Goal: Task Accomplishment & Management: Manage account settings

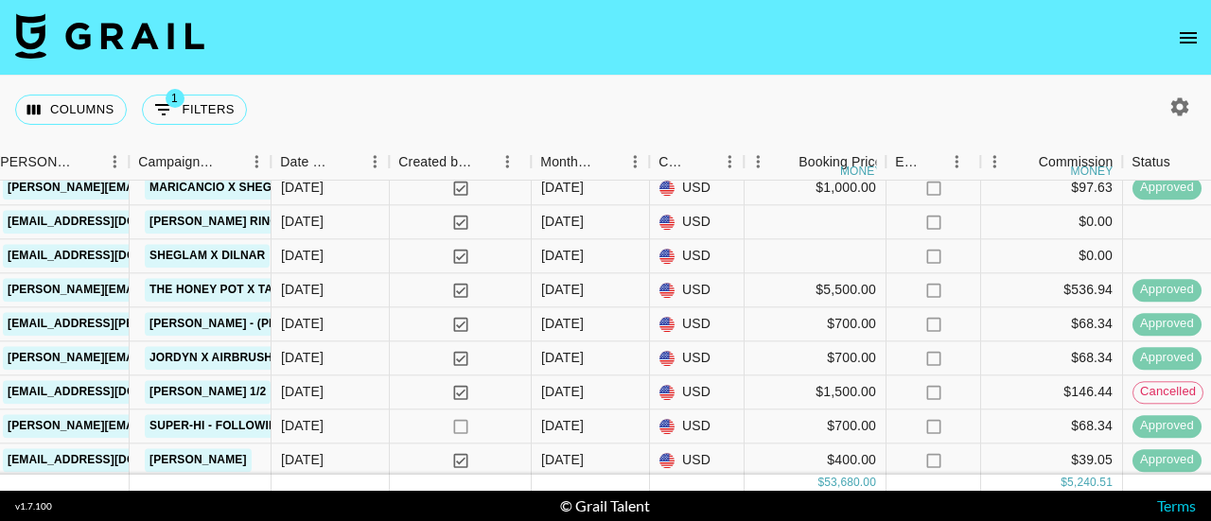
scroll to position [773, 1020]
click at [607, 401] on div "Jul '25" at bounding box center [591, 392] width 118 height 34
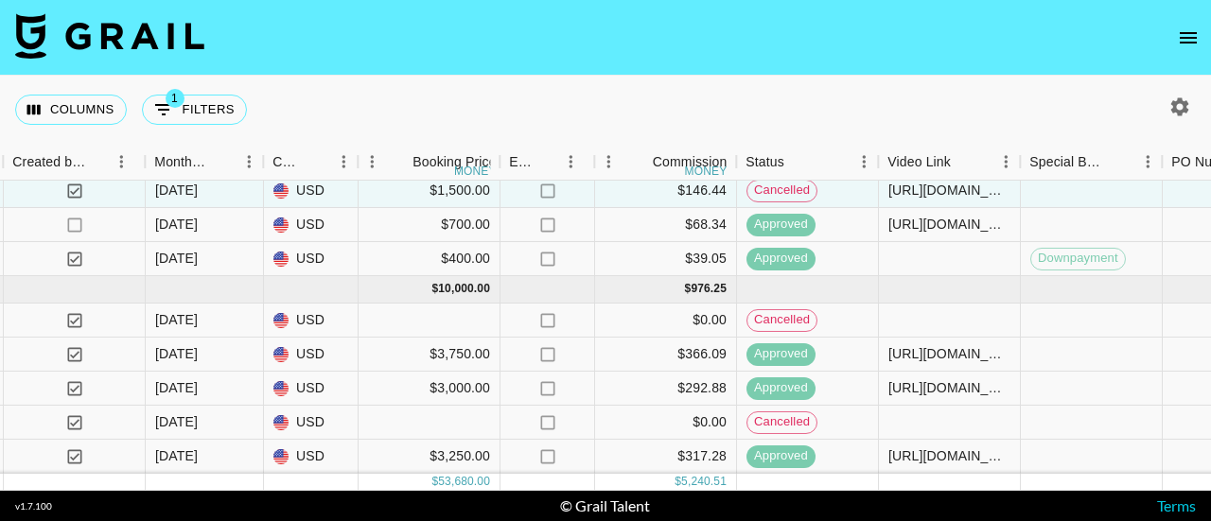
scroll to position [987, 1406]
click at [388, 385] on div "$3,000.00" at bounding box center [430, 389] width 142 height 34
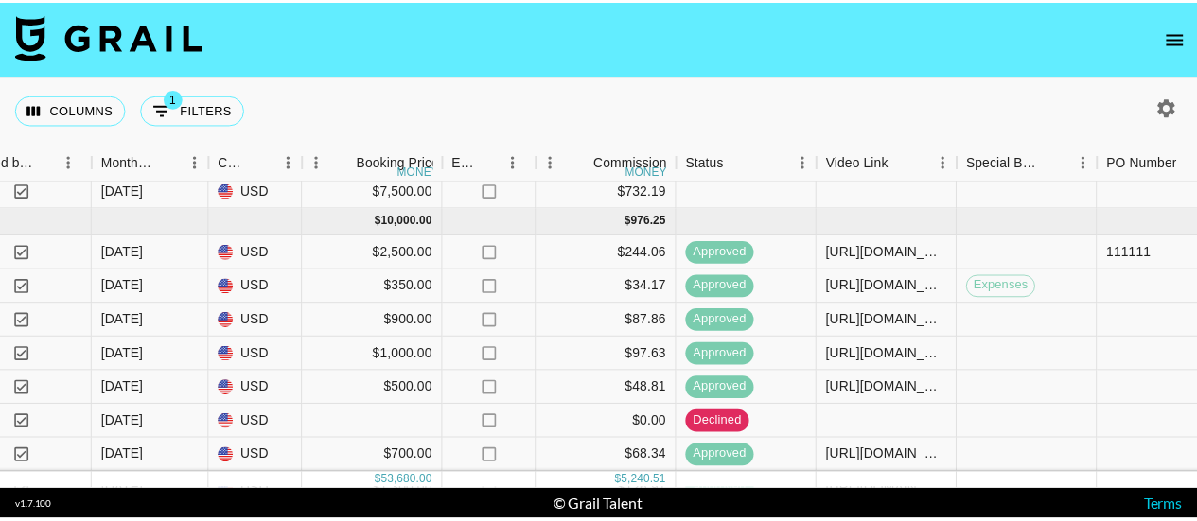
scroll to position [0, 1459]
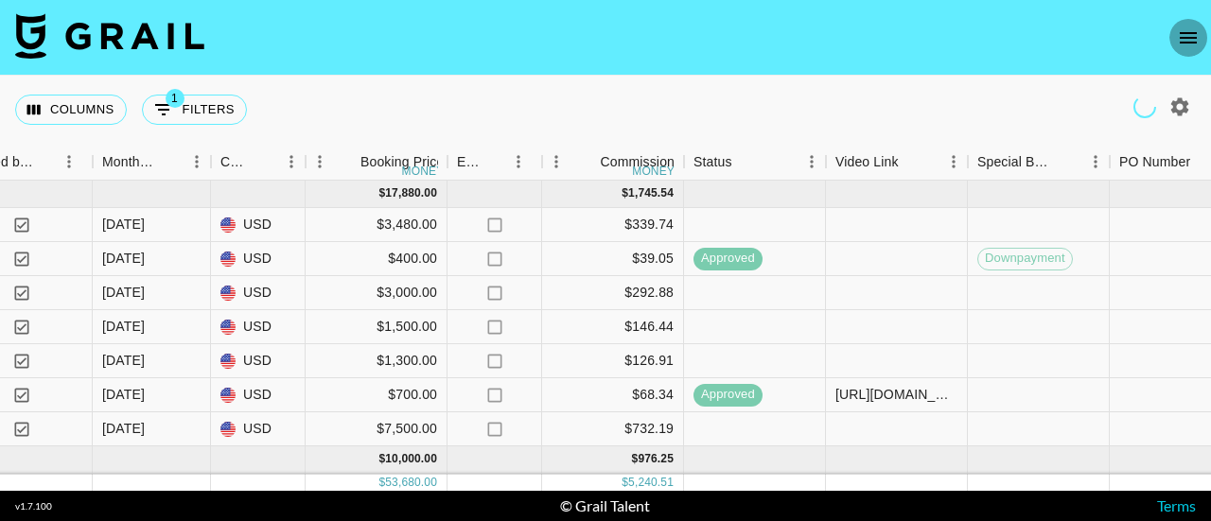
click at [1181, 35] on icon "open drawer" at bounding box center [1188, 37] width 23 height 23
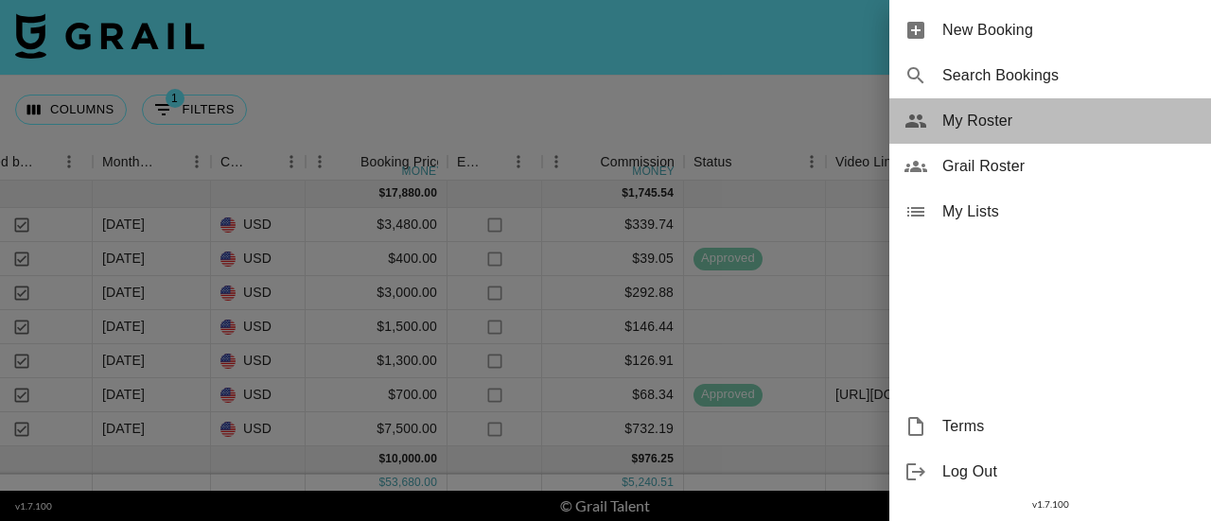
click at [1012, 129] on span "My Roster" at bounding box center [1069, 121] width 254 height 23
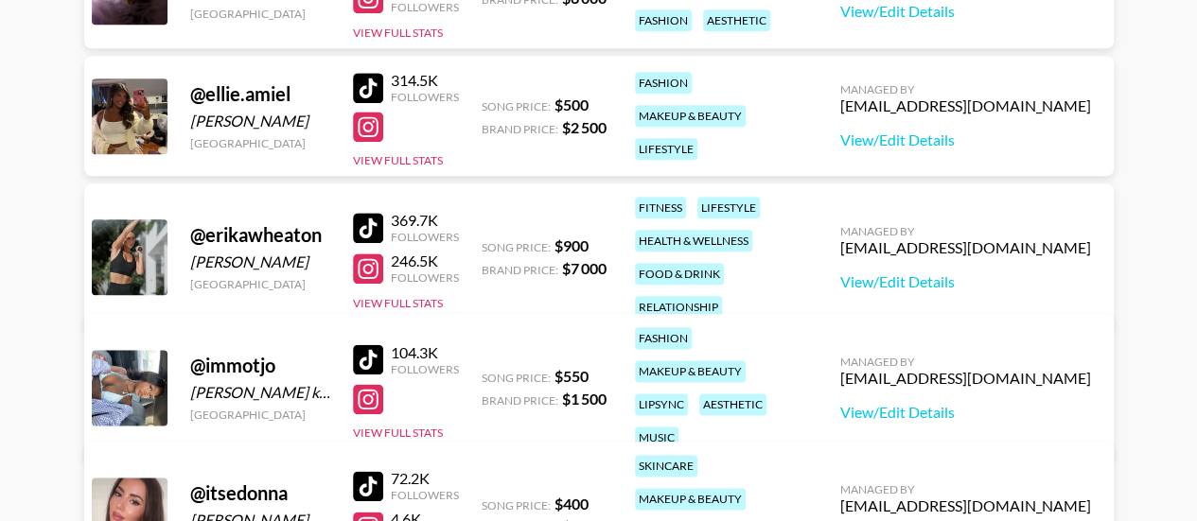
scroll to position [1011, 0]
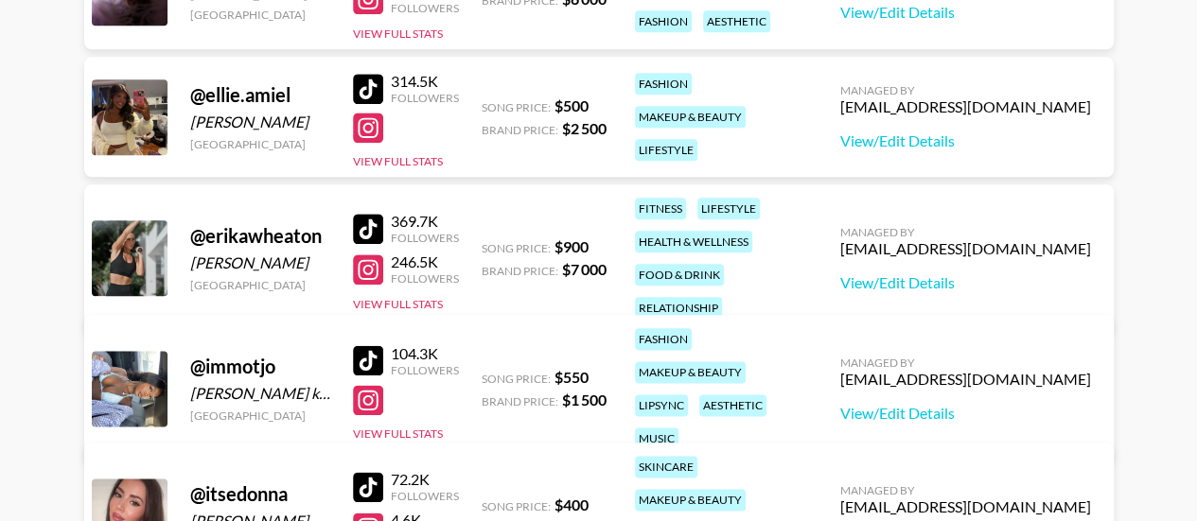
click at [373, 263] on div at bounding box center [368, 270] width 30 height 30
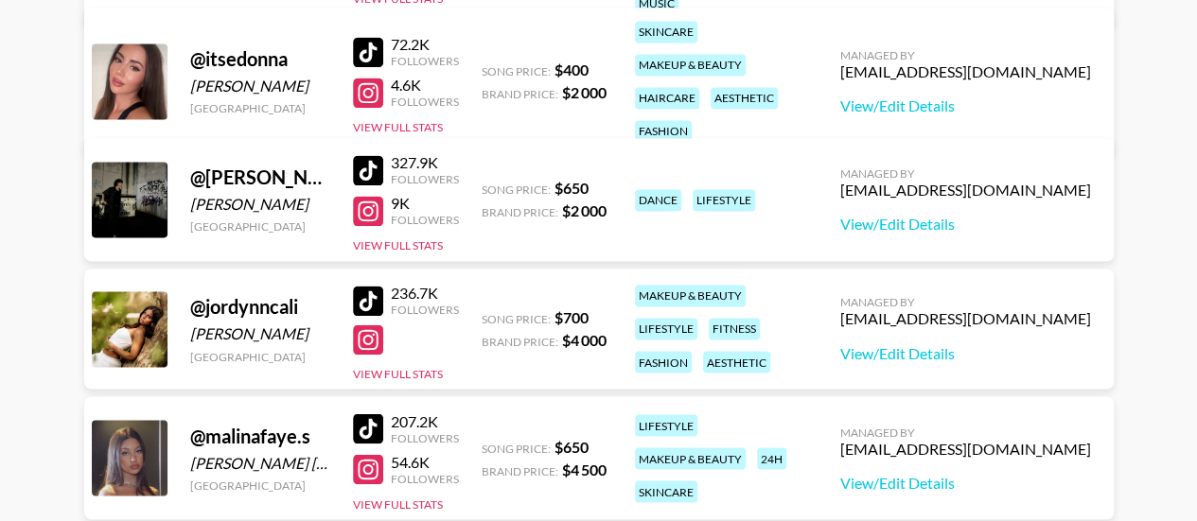
scroll to position [1451, 0]
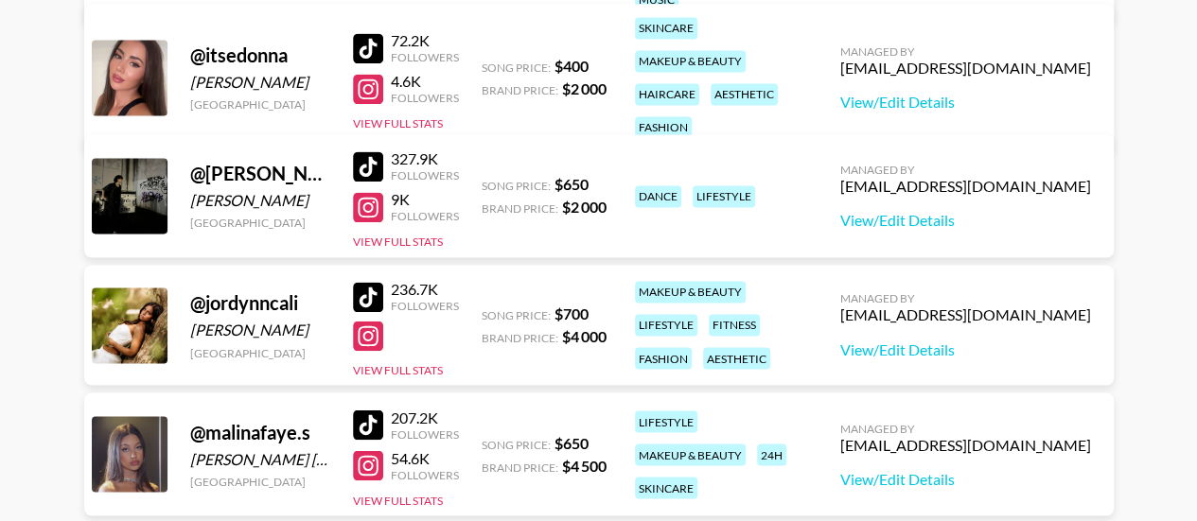
click at [374, 74] on div at bounding box center [368, 89] width 30 height 30
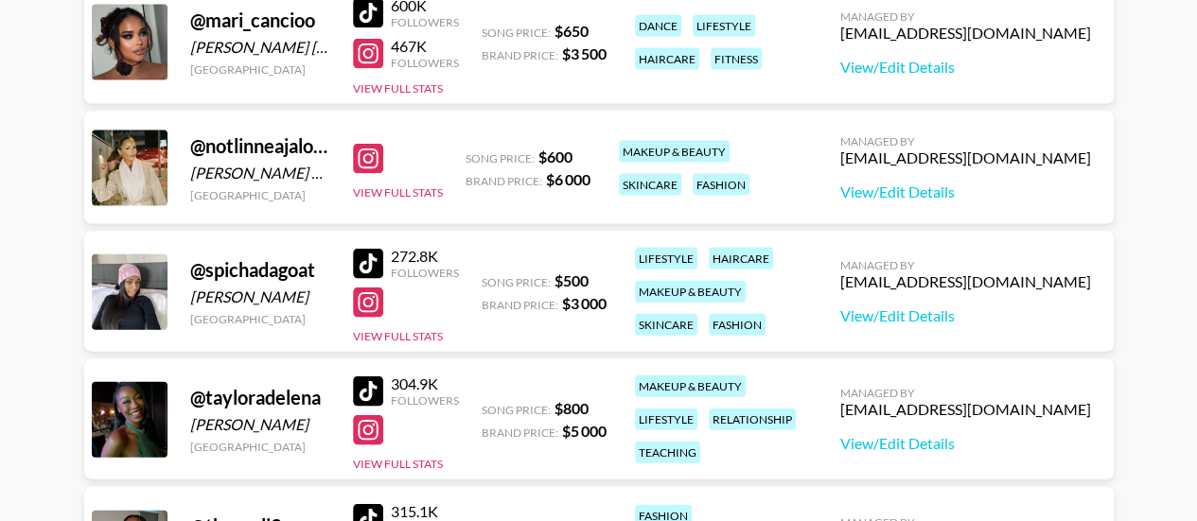
scroll to position [1995, 0]
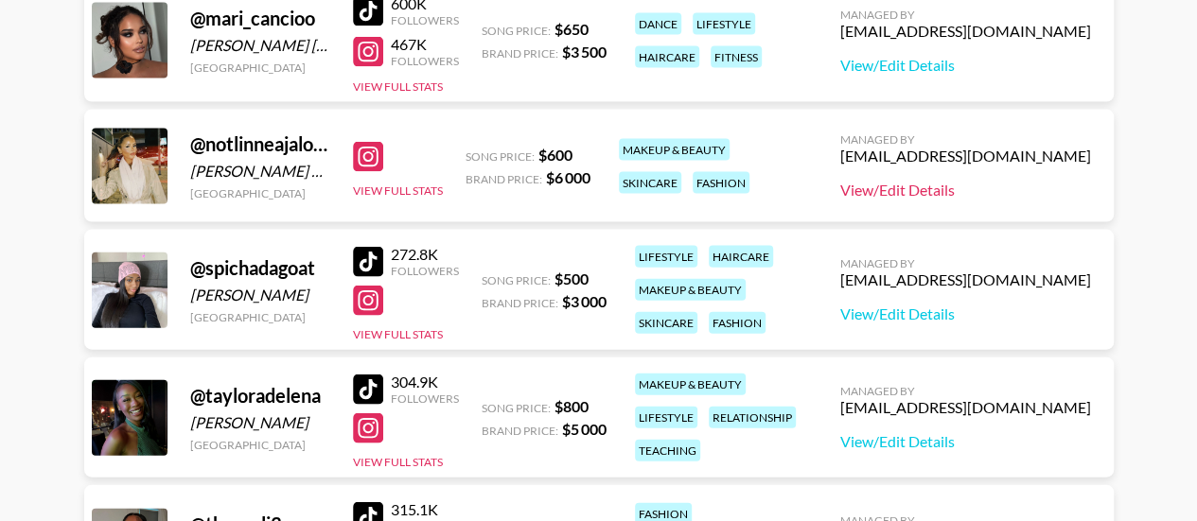
click at [937, 192] on link "View/Edit Details" at bounding box center [965, 190] width 251 height 19
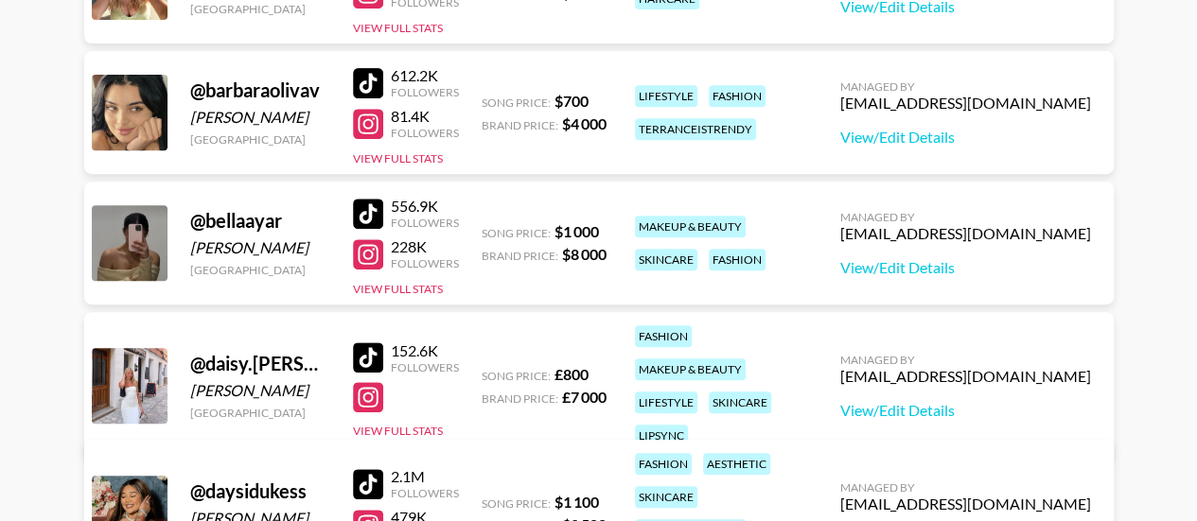
scroll to position [373, 0]
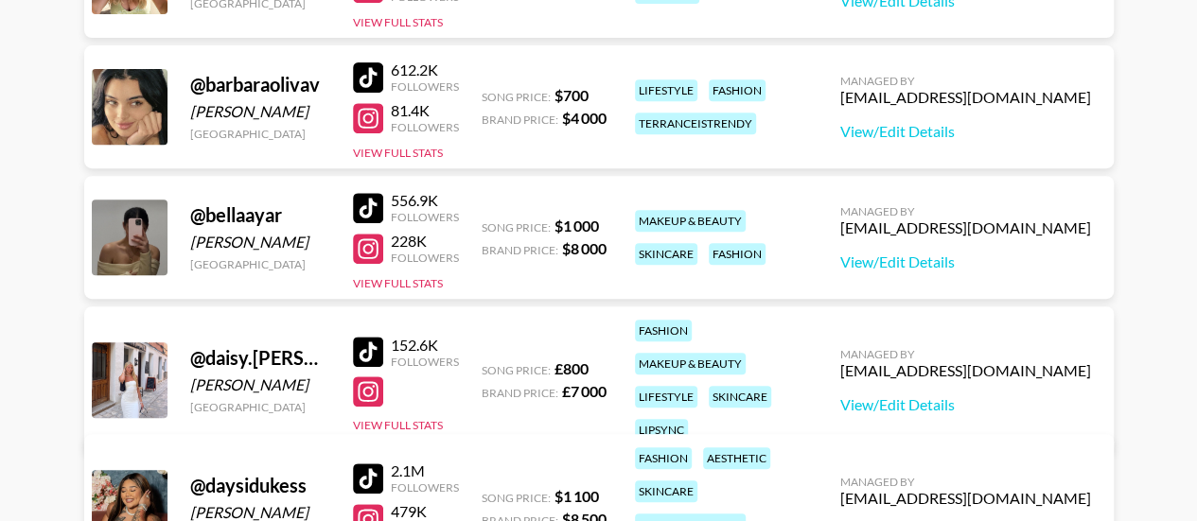
click at [371, 202] on div at bounding box center [368, 208] width 30 height 30
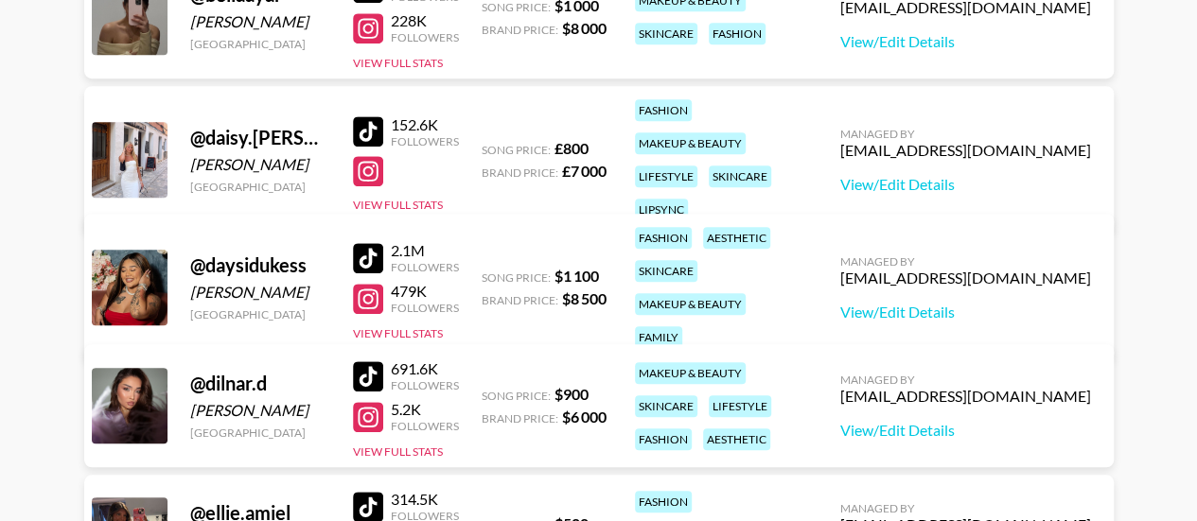
scroll to position [655, 0]
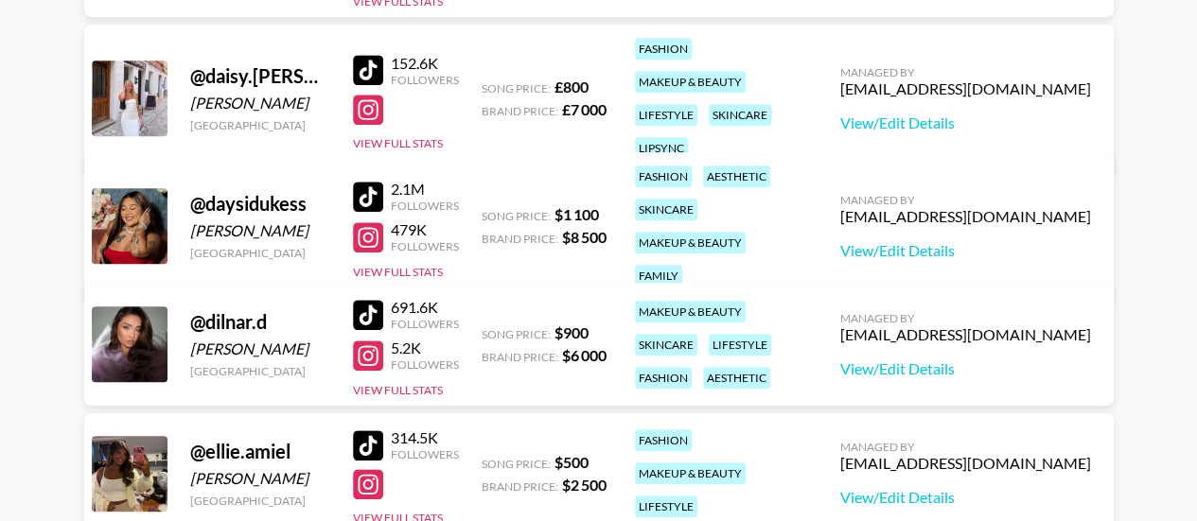
click at [369, 188] on div at bounding box center [368, 197] width 30 height 30
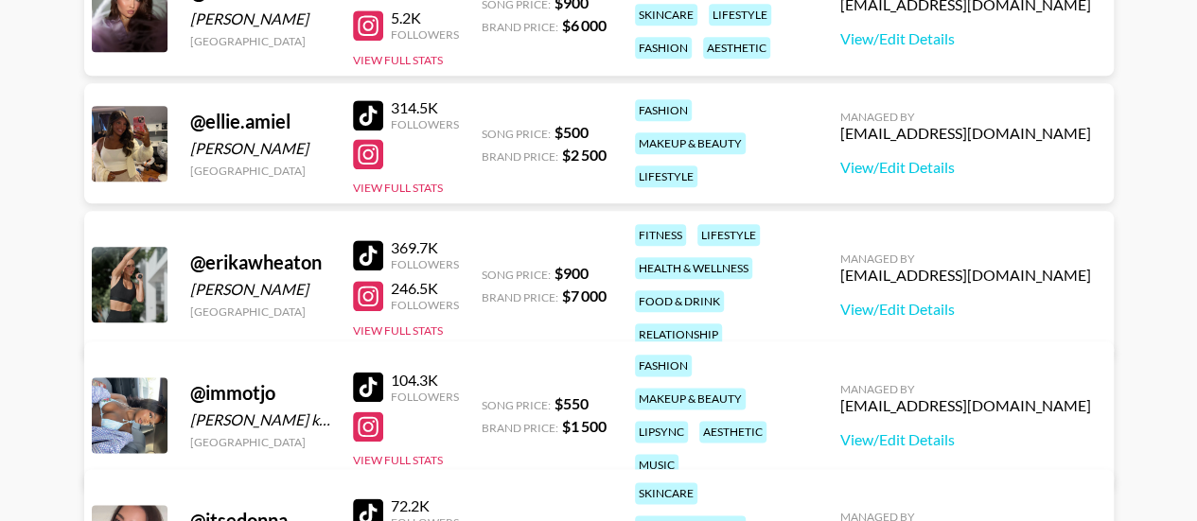
scroll to position [1014, 0]
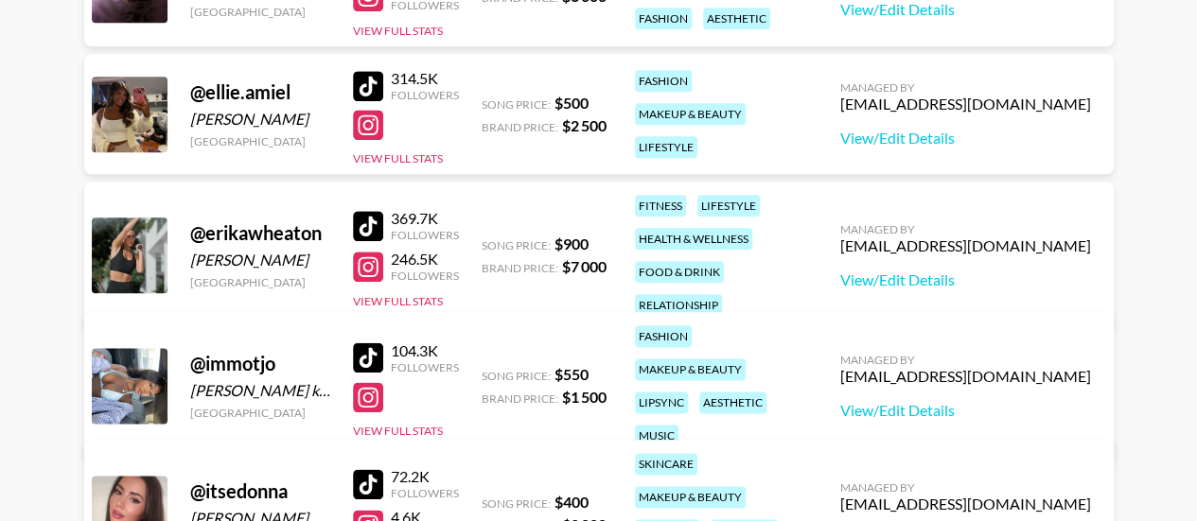
click at [378, 211] on div at bounding box center [368, 226] width 30 height 30
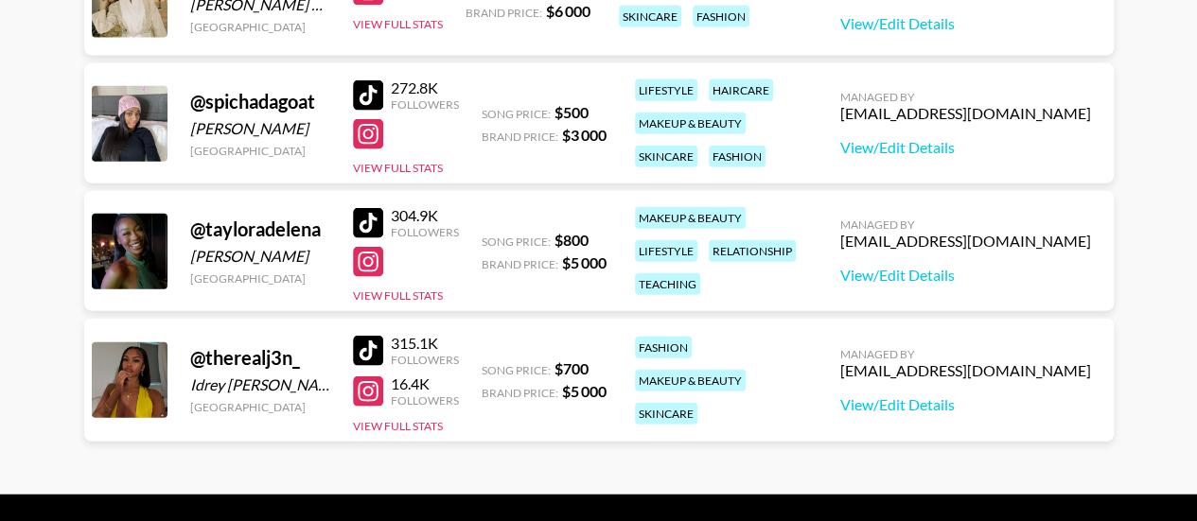
scroll to position [2162, 0]
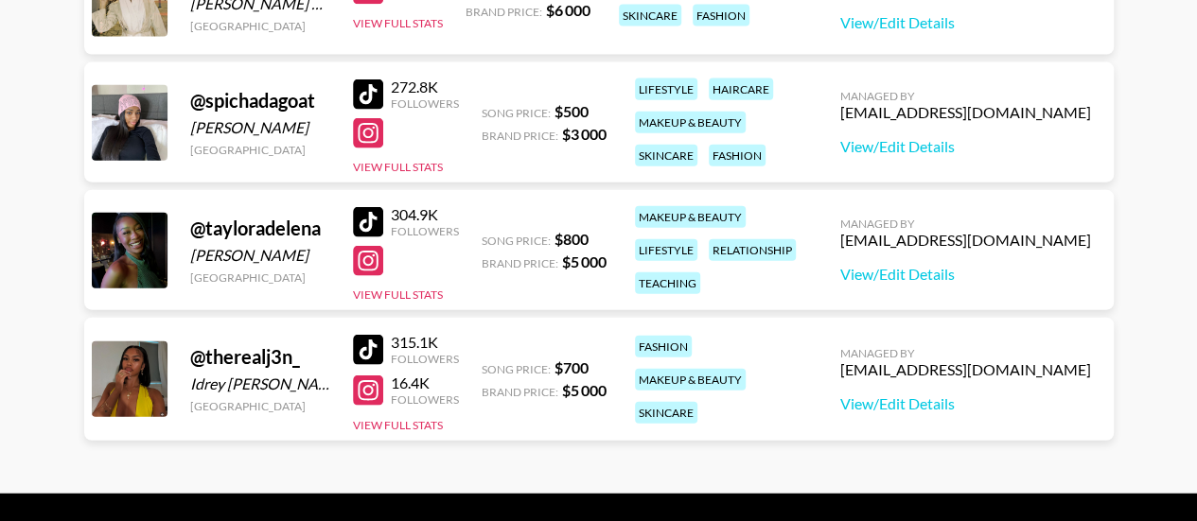
click at [371, 344] on div at bounding box center [368, 350] width 30 height 30
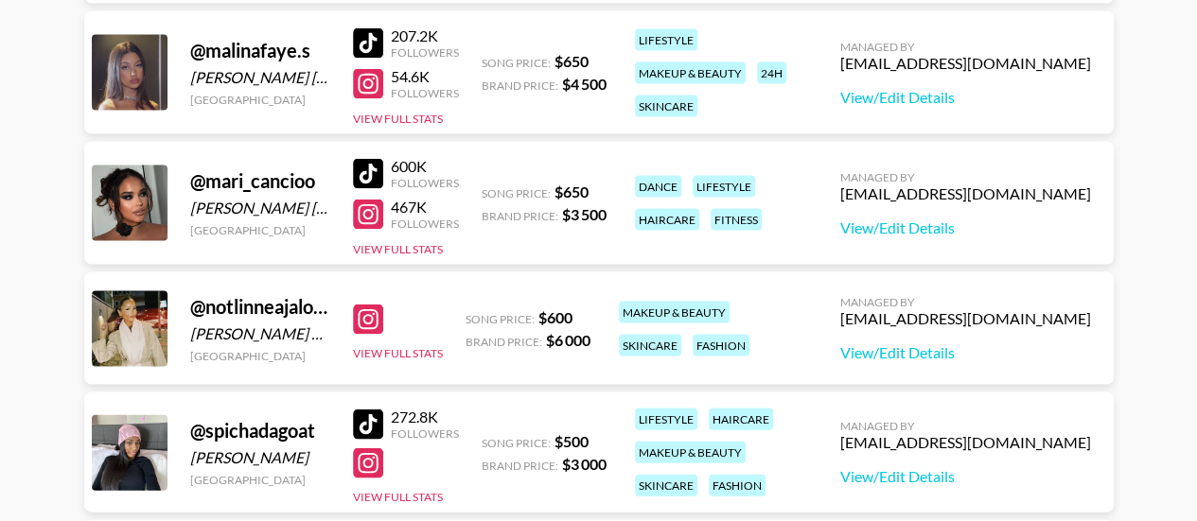
scroll to position [2091, 0]
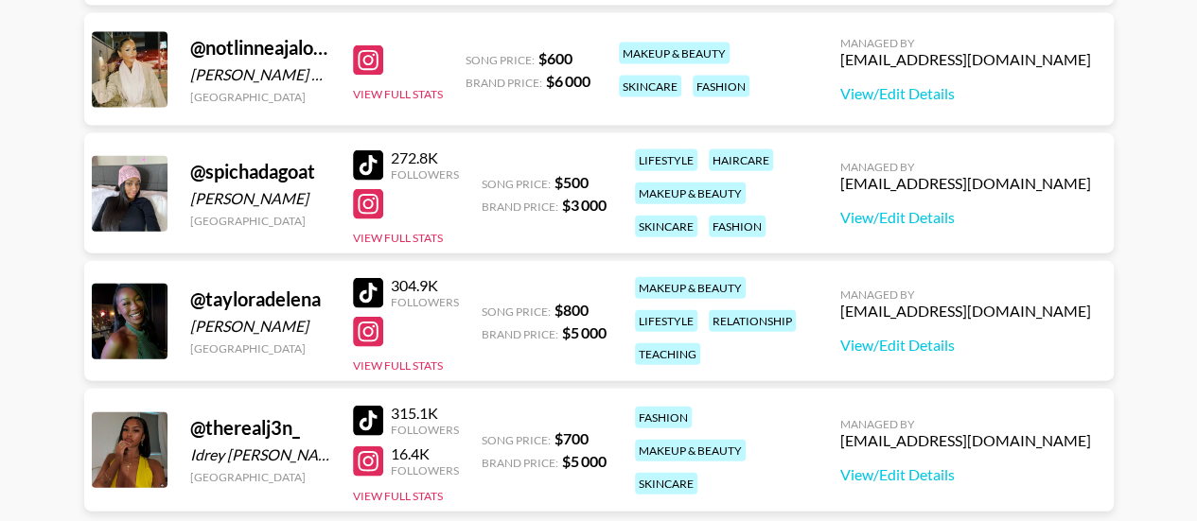
click at [365, 291] on div at bounding box center [368, 293] width 30 height 30
click at [375, 470] on div at bounding box center [368, 462] width 30 height 30
click at [363, 337] on div at bounding box center [368, 332] width 30 height 30
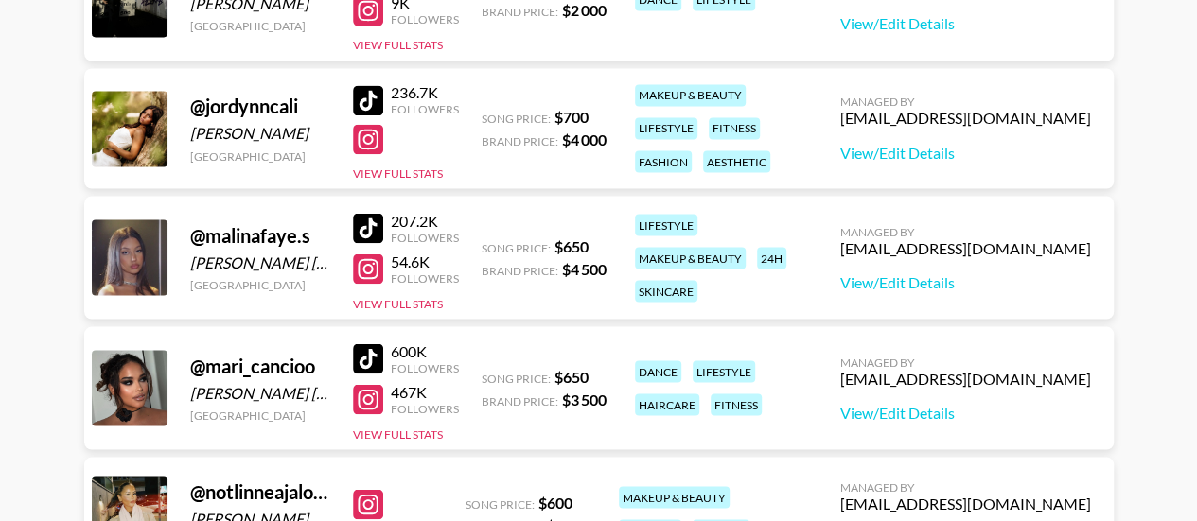
scroll to position [1675, 0]
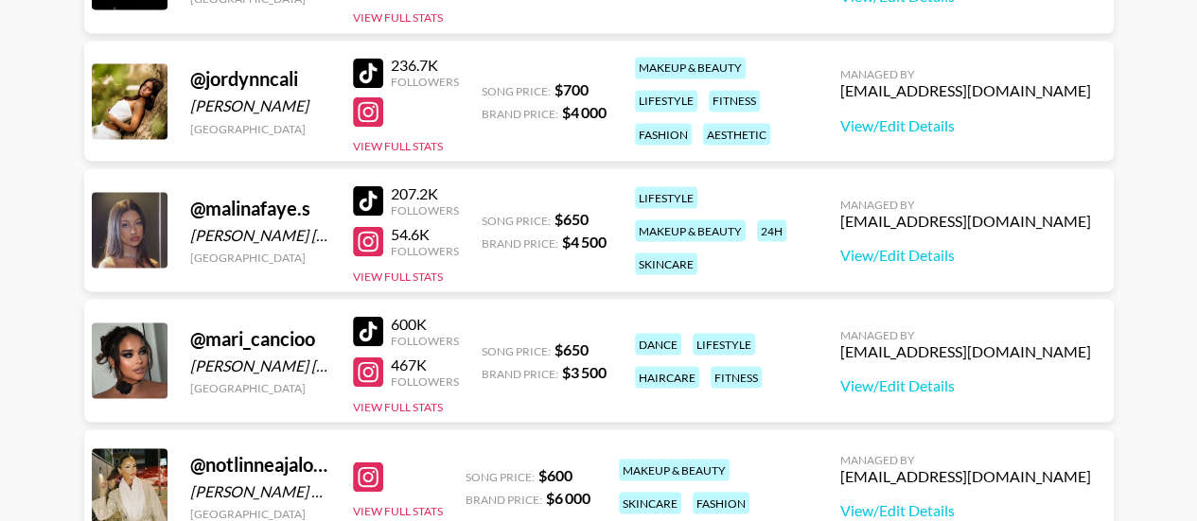
click at [365, 194] on div at bounding box center [368, 200] width 30 height 30
click at [378, 246] on div at bounding box center [368, 241] width 30 height 30
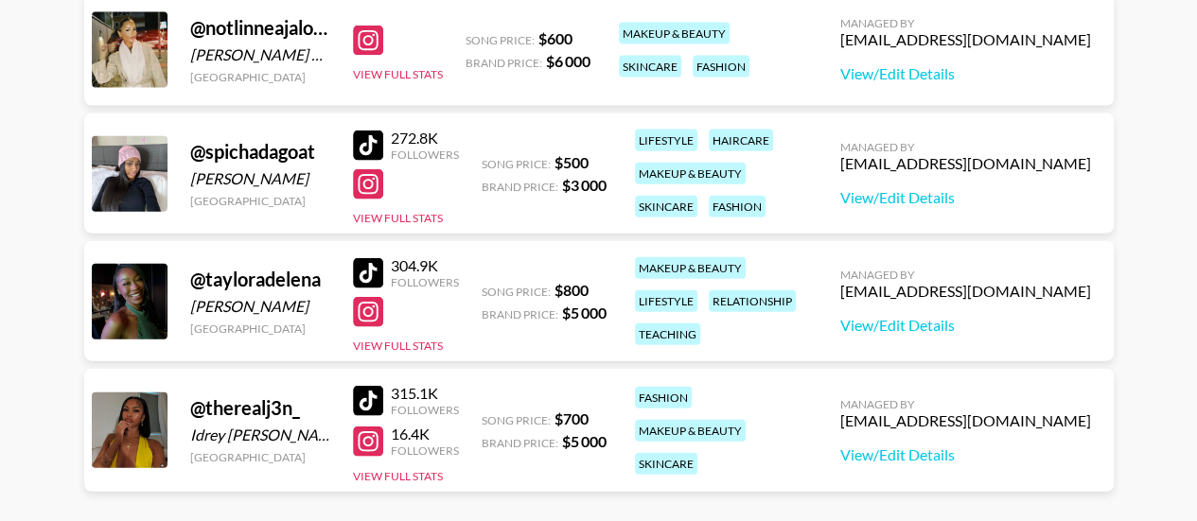
scroll to position [2112, 0]
click at [365, 186] on div at bounding box center [368, 183] width 30 height 30
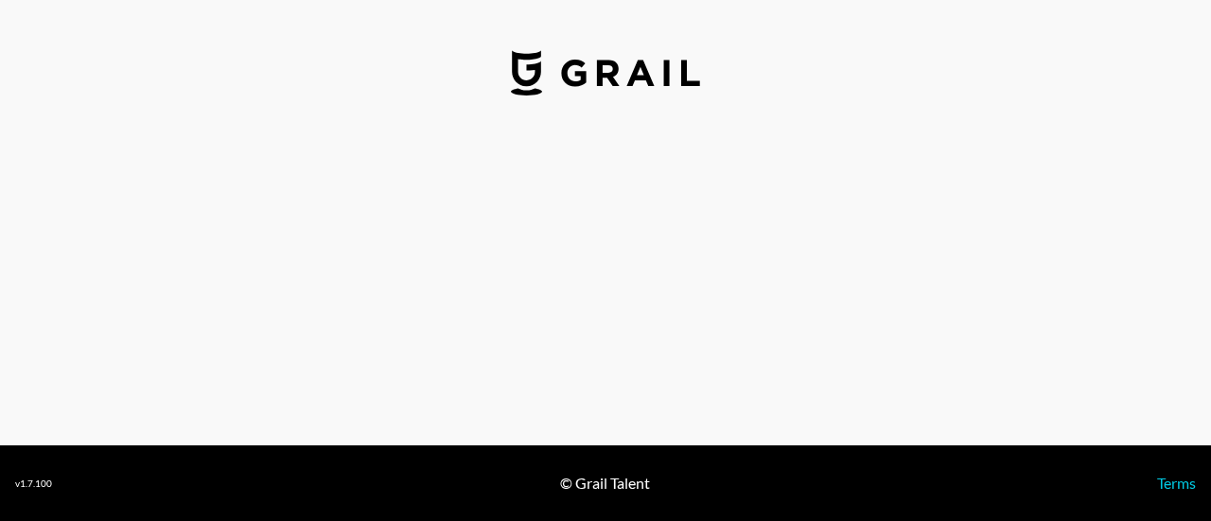
select select "USD"
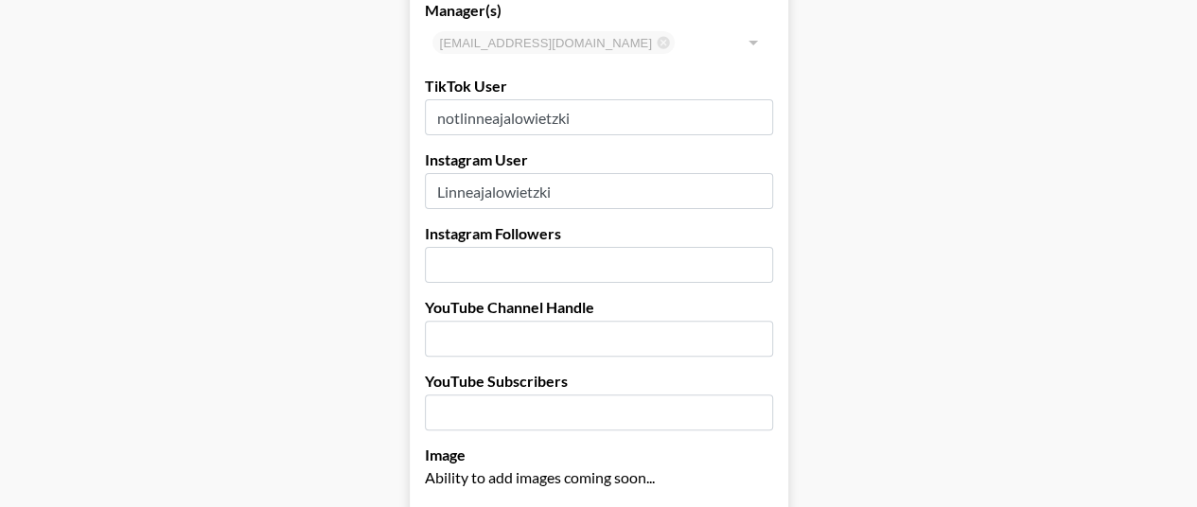
scroll to position [153, 0]
click at [592, 111] on input "notlinneajalowietzki" at bounding box center [599, 118] width 348 height 36
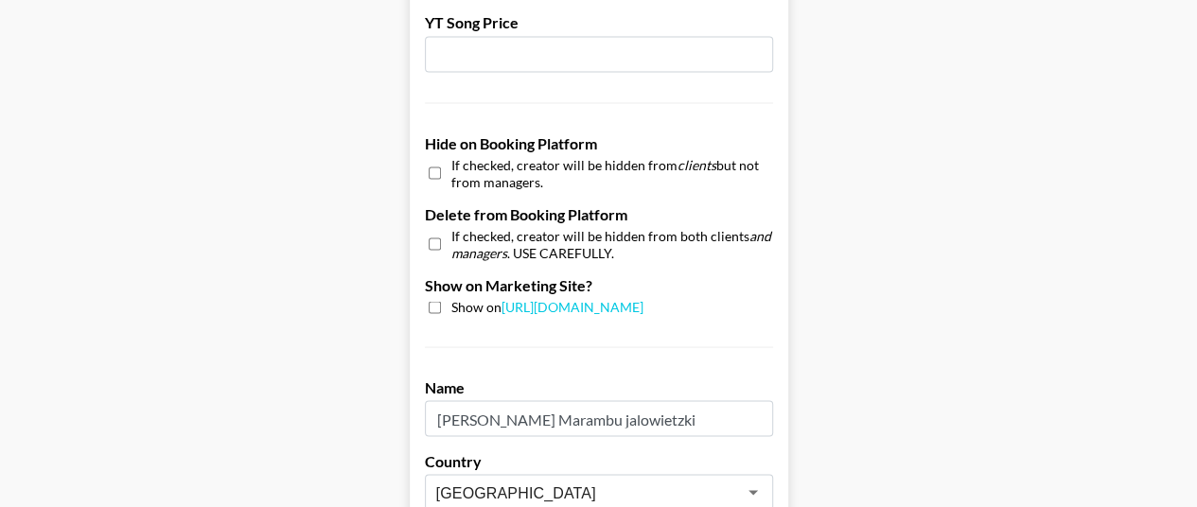
scroll to position [1688, 0]
click at [441, 307] on input "checkbox" at bounding box center [435, 308] width 12 height 12
checkbox input "true"
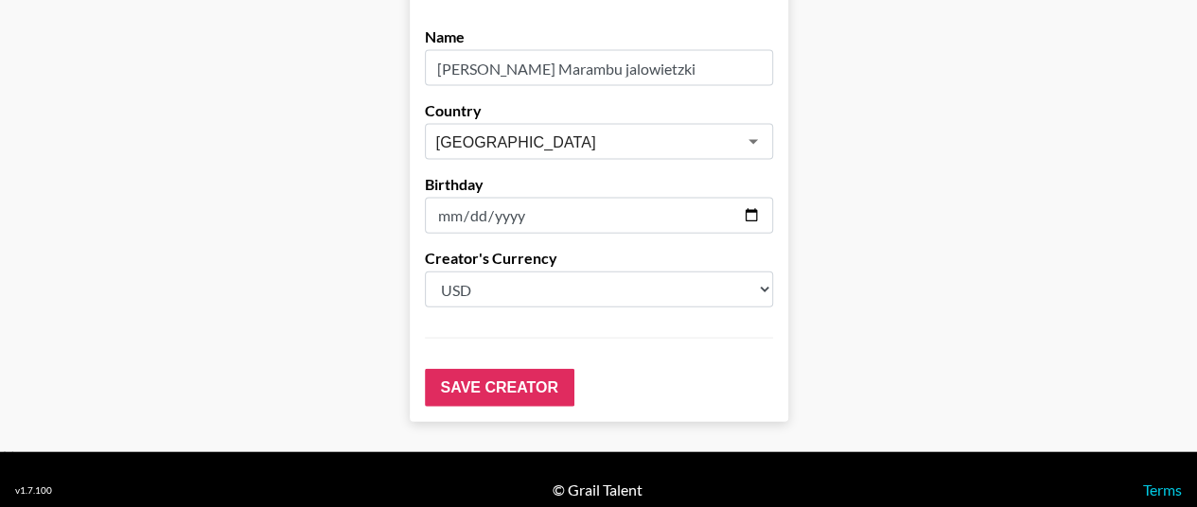
scroll to position [2058, 0]
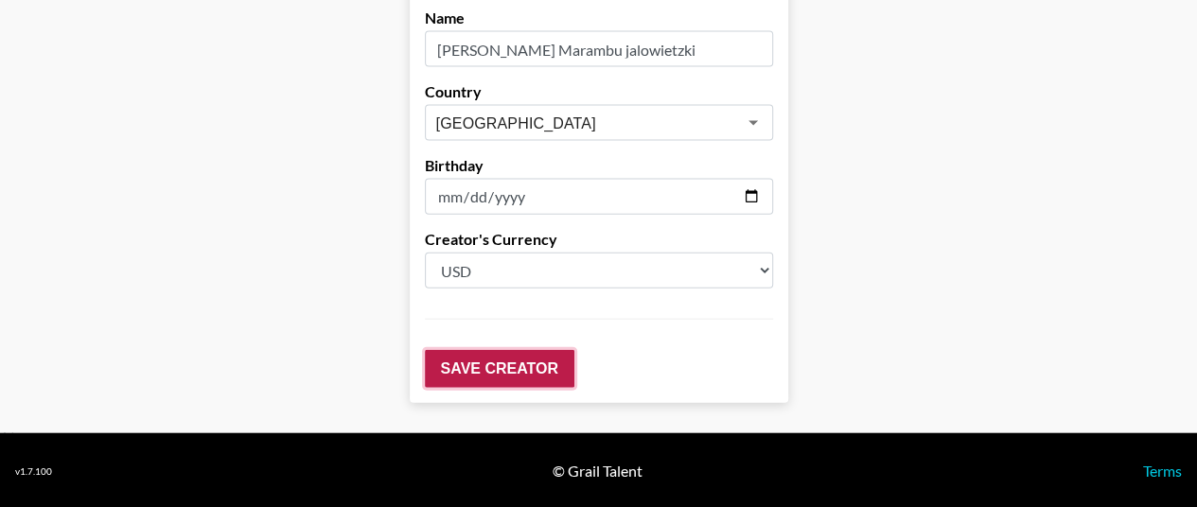
click at [500, 351] on input "Save Creator" at bounding box center [499, 369] width 149 height 38
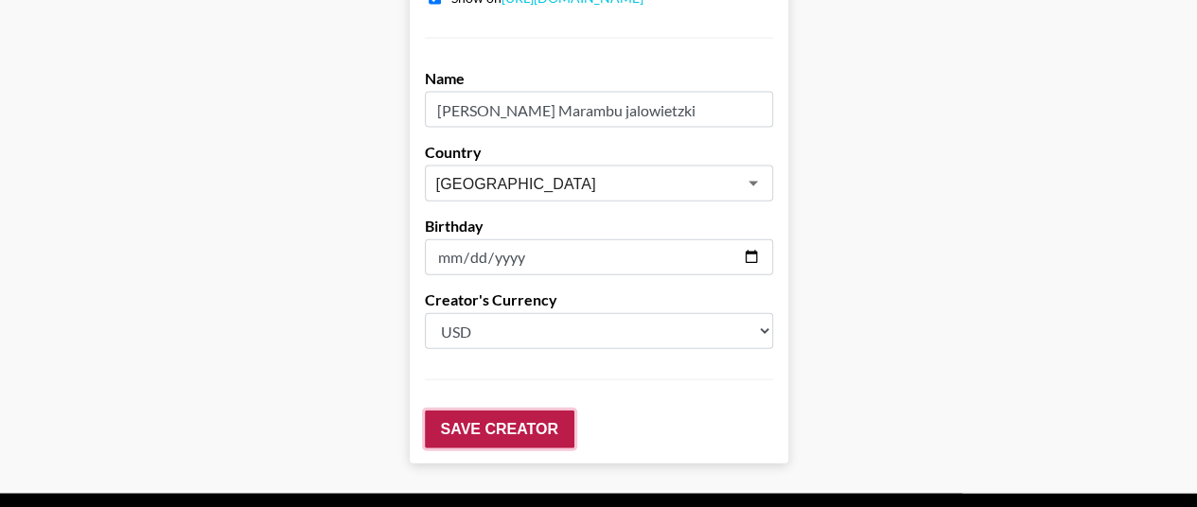
scroll to position [2119, 0]
